Goal: Check status: Check status

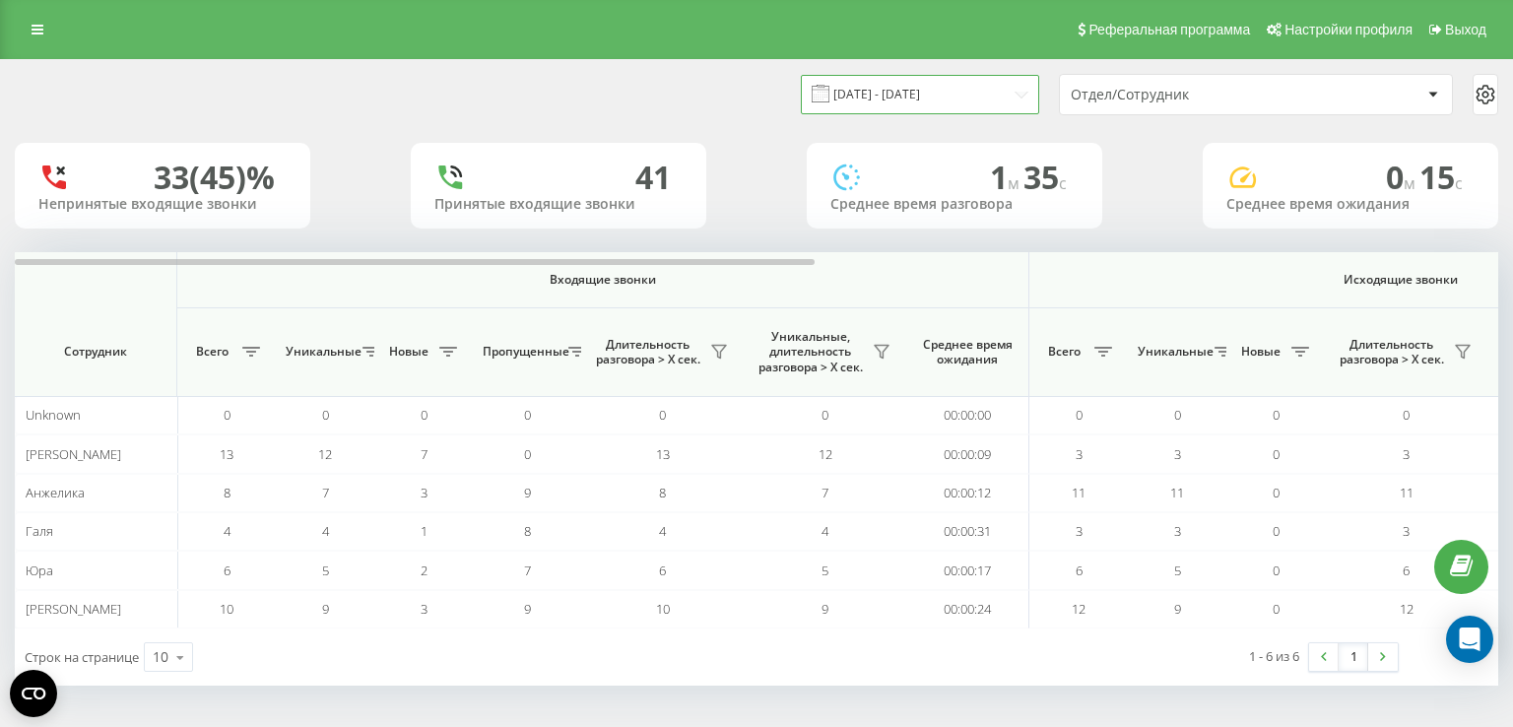
click at [871, 92] on input "[DATE] - [DATE]" at bounding box center [920, 94] width 238 height 38
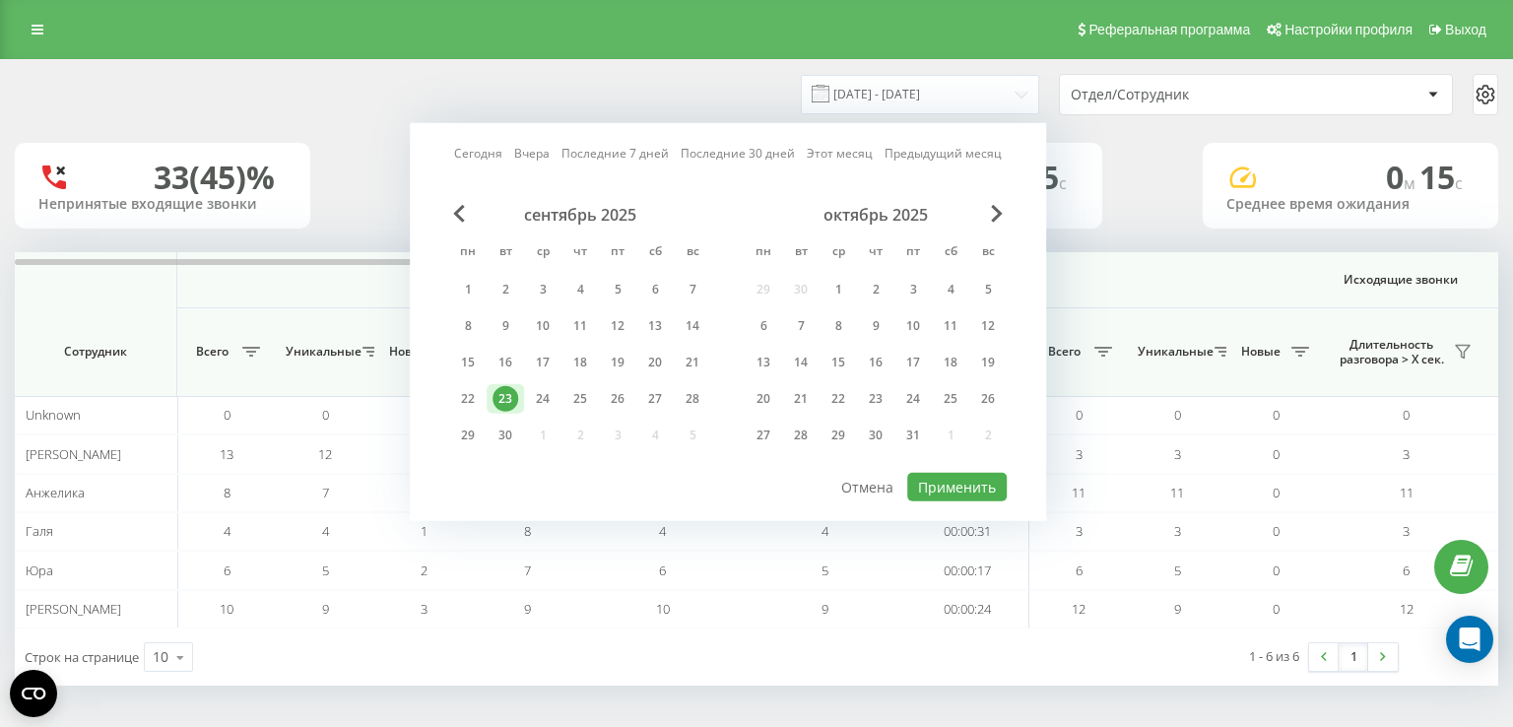
click at [514, 400] on div "23" at bounding box center [505, 399] width 26 height 26
click at [972, 483] on button "Применить" at bounding box center [956, 487] width 99 height 29
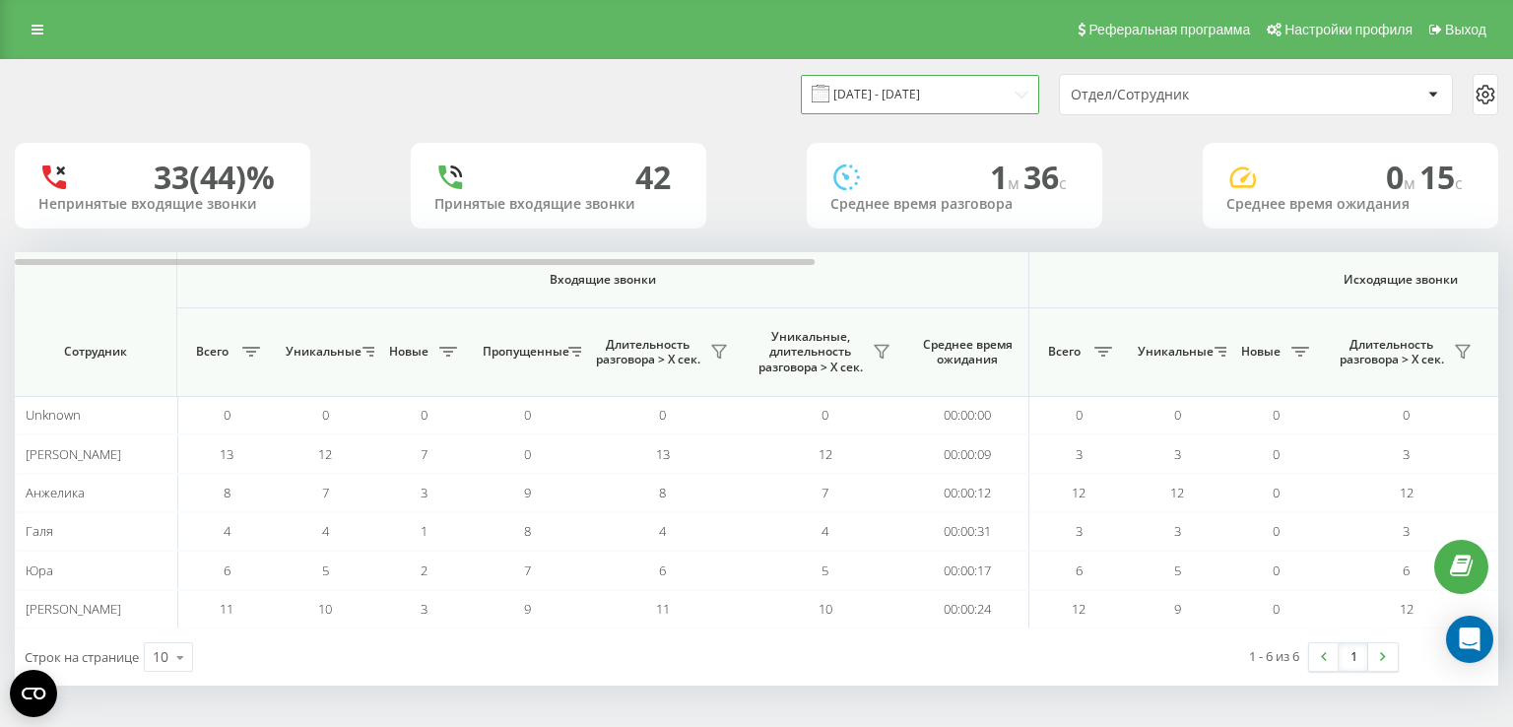
click at [884, 99] on input "[DATE] - [DATE]" at bounding box center [920, 94] width 238 height 38
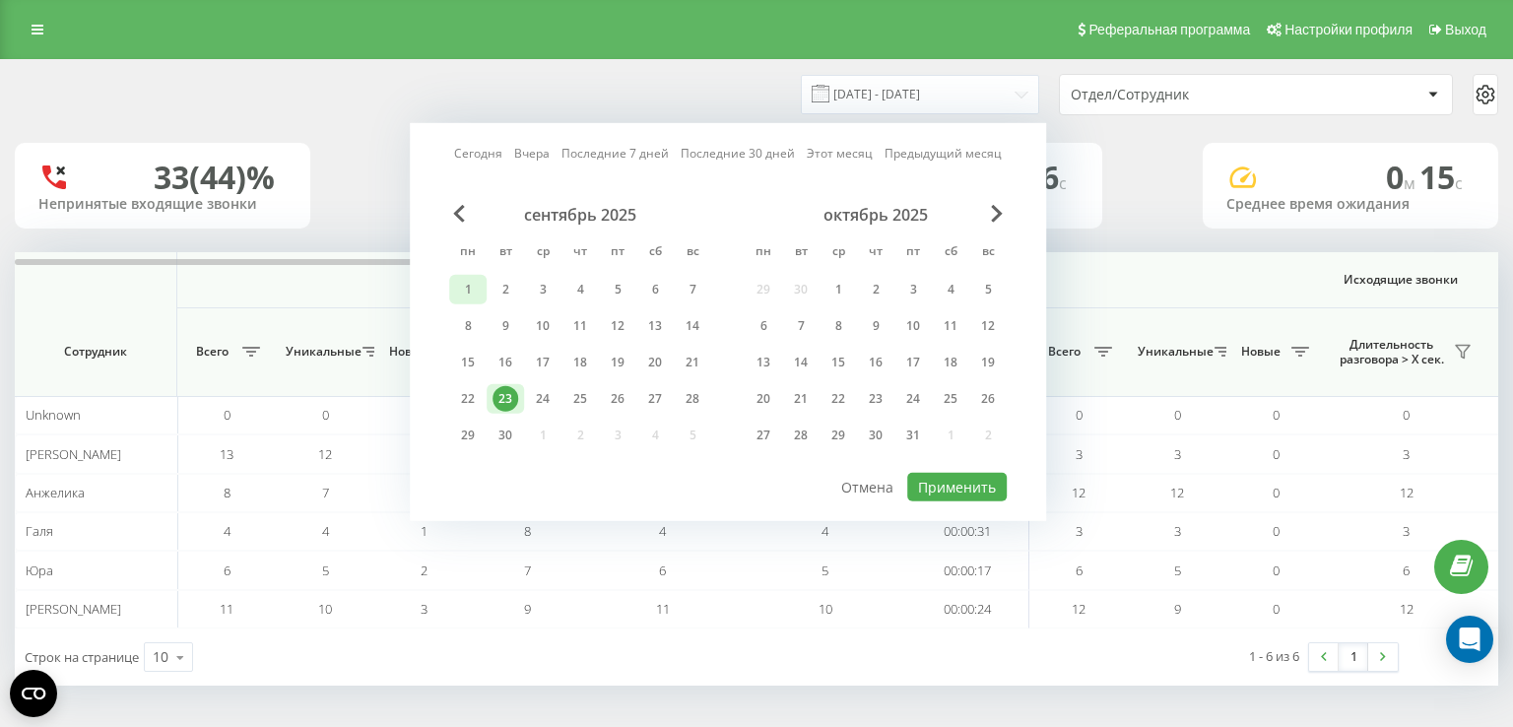
click at [463, 287] on div "1" at bounding box center [468, 290] width 26 height 26
click at [503, 387] on div "23" at bounding box center [505, 399] width 26 height 26
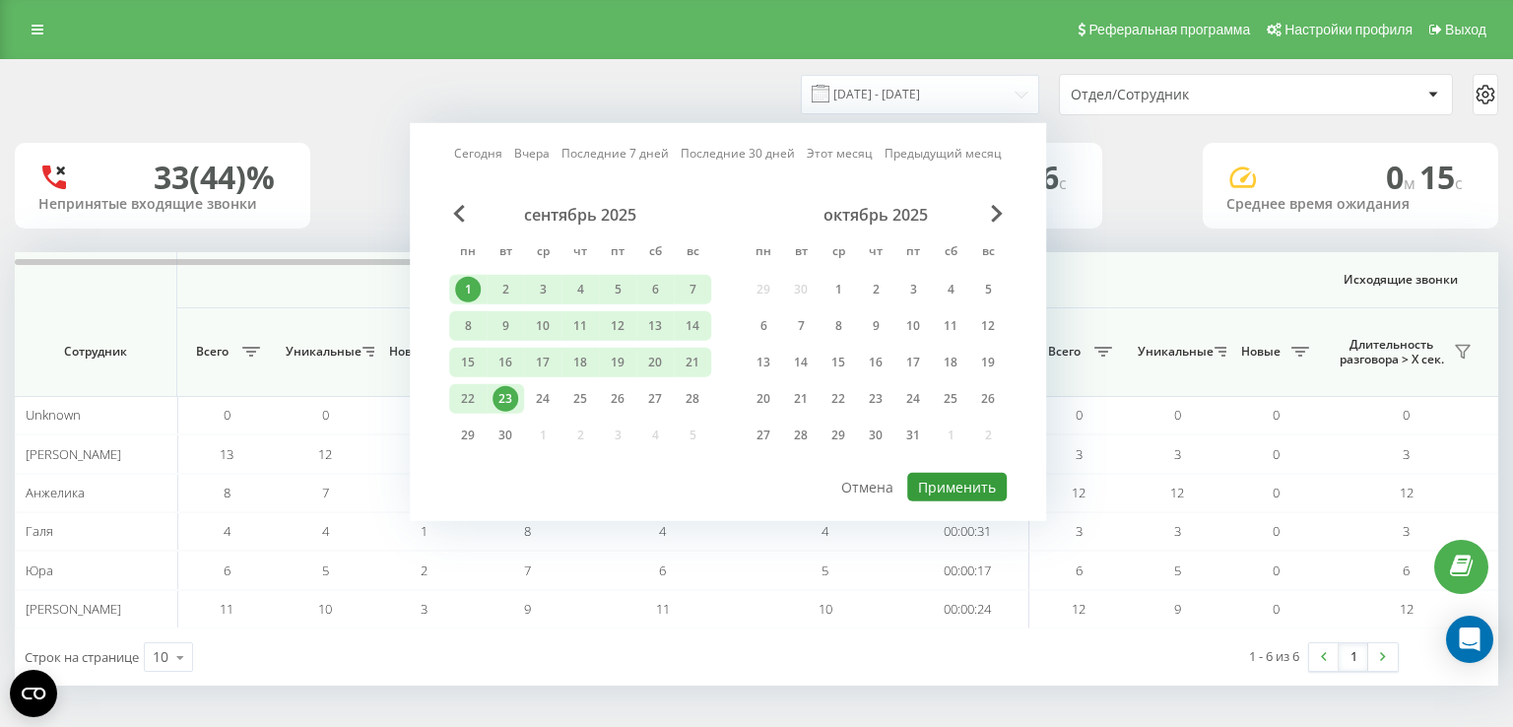
click at [966, 484] on button "Применить" at bounding box center [956, 487] width 99 height 29
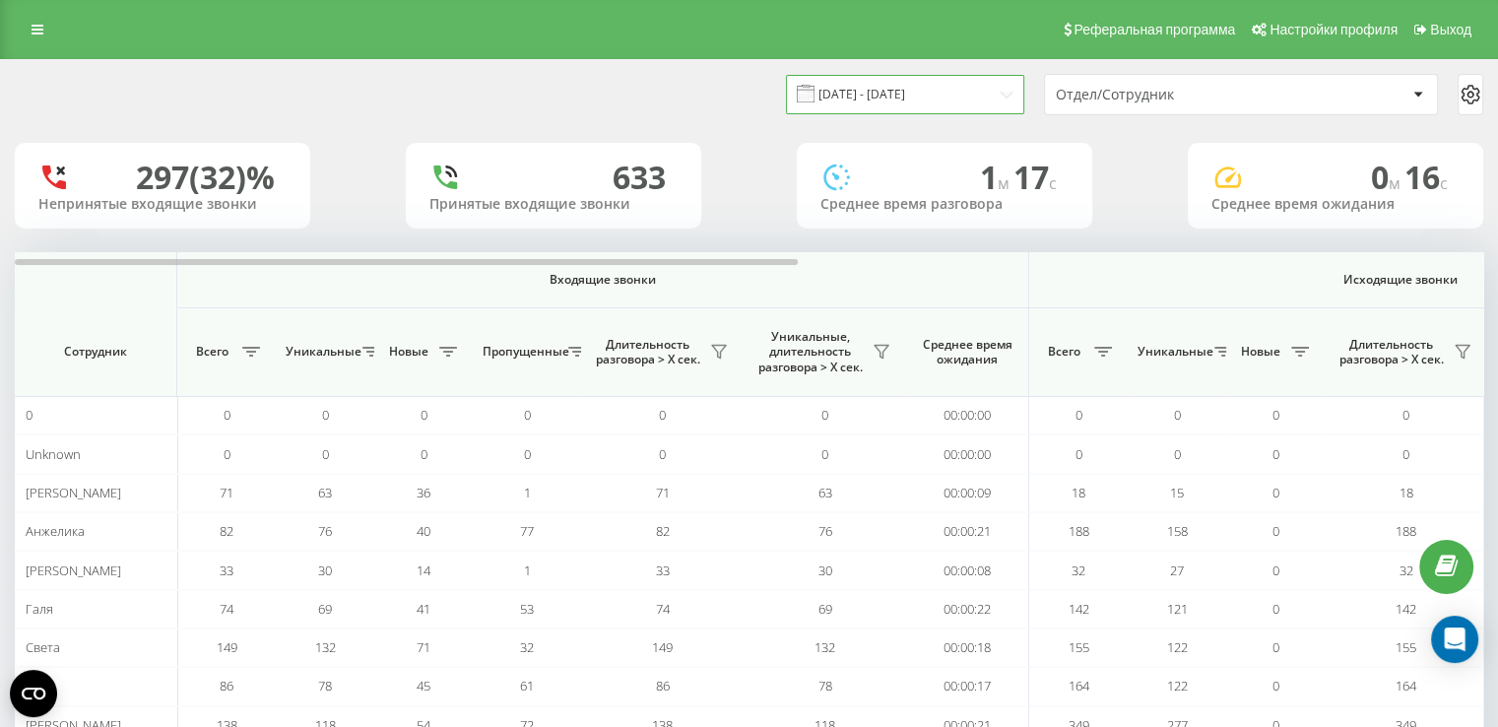
click at [886, 97] on input "01.09.2025 - 23.09.2025" at bounding box center [905, 94] width 238 height 38
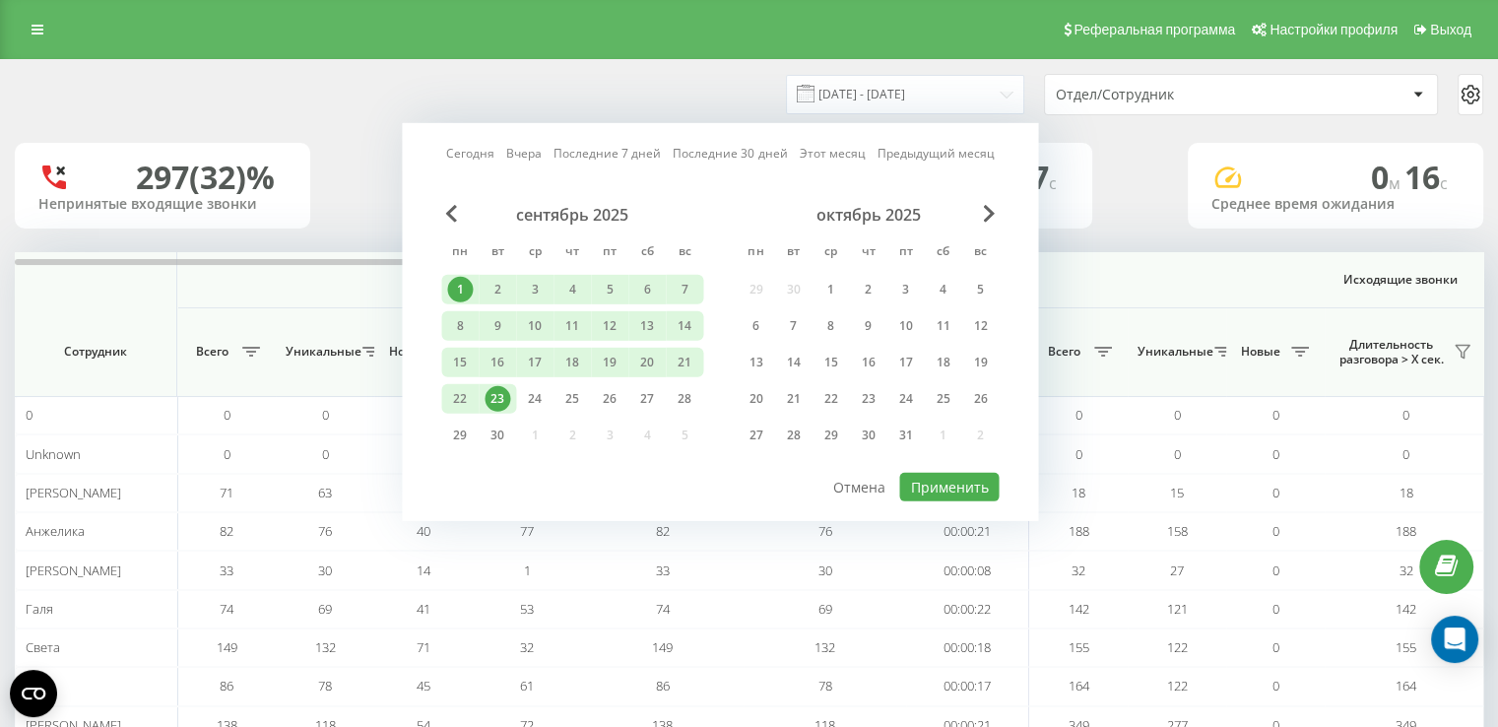
click at [496, 398] on div "23" at bounding box center [498, 399] width 26 height 26
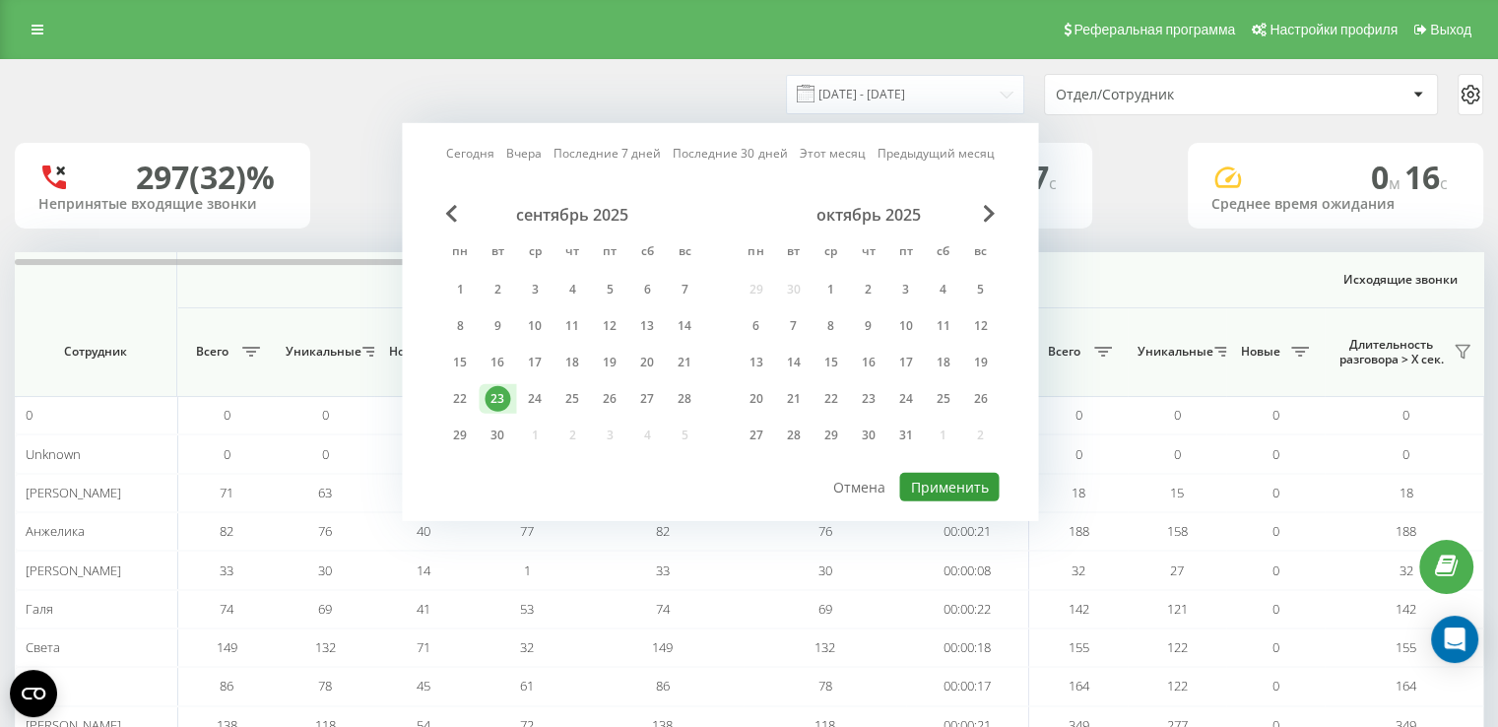
click at [949, 481] on button "Применить" at bounding box center [948, 487] width 99 height 29
type input "[DATE] - [DATE]"
